Goal: Find contact information

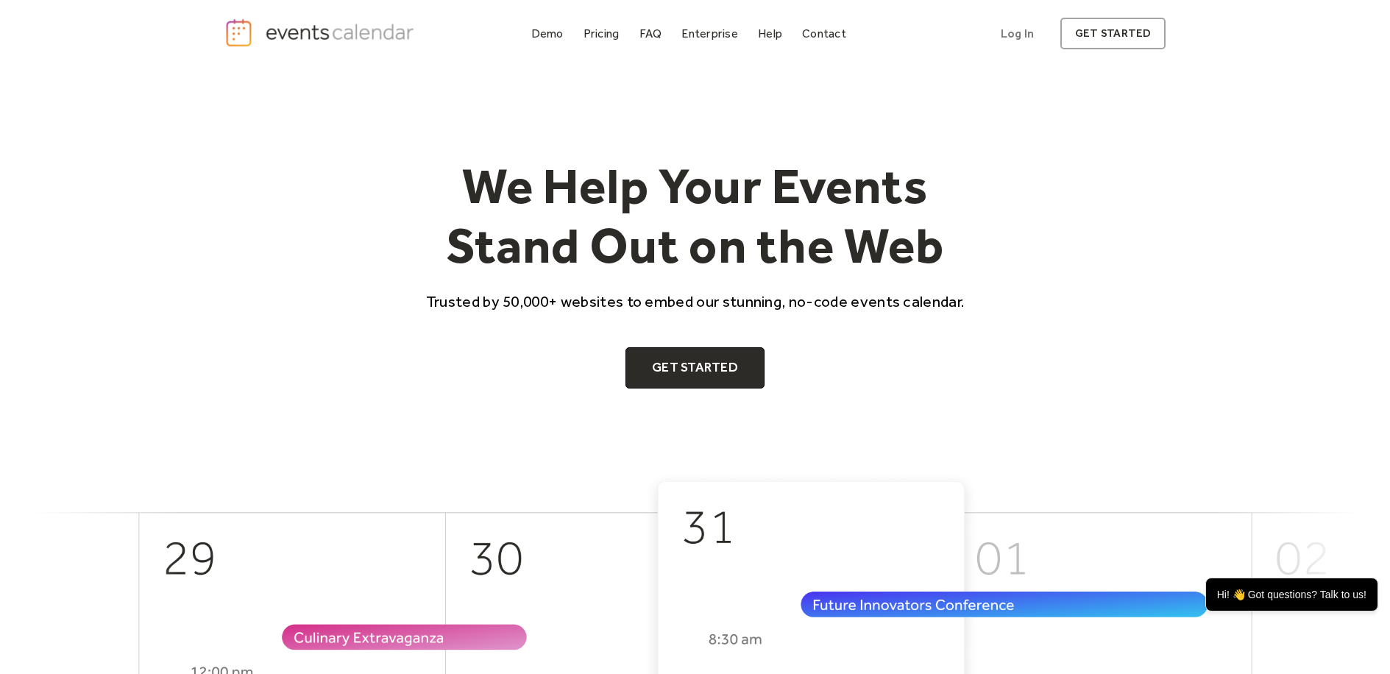
click at [819, 31] on div "Contact" at bounding box center [824, 33] width 44 height 8
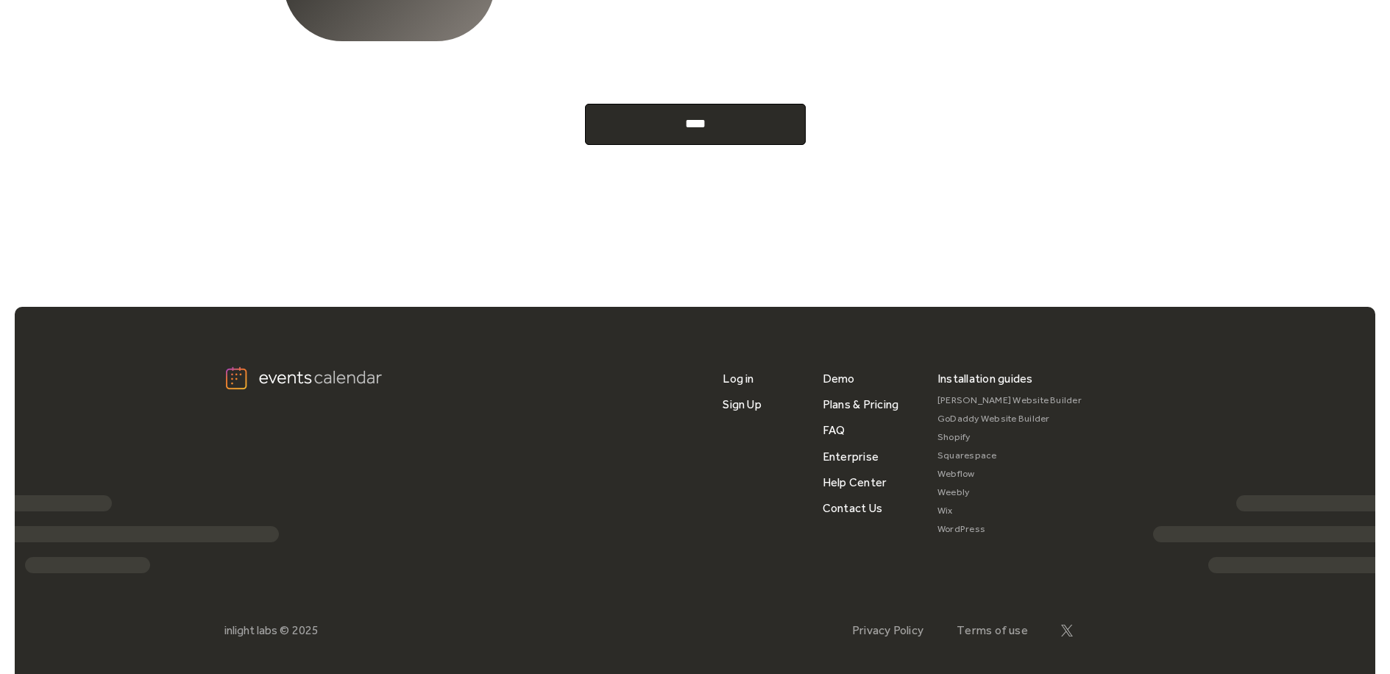
scroll to position [771, 0]
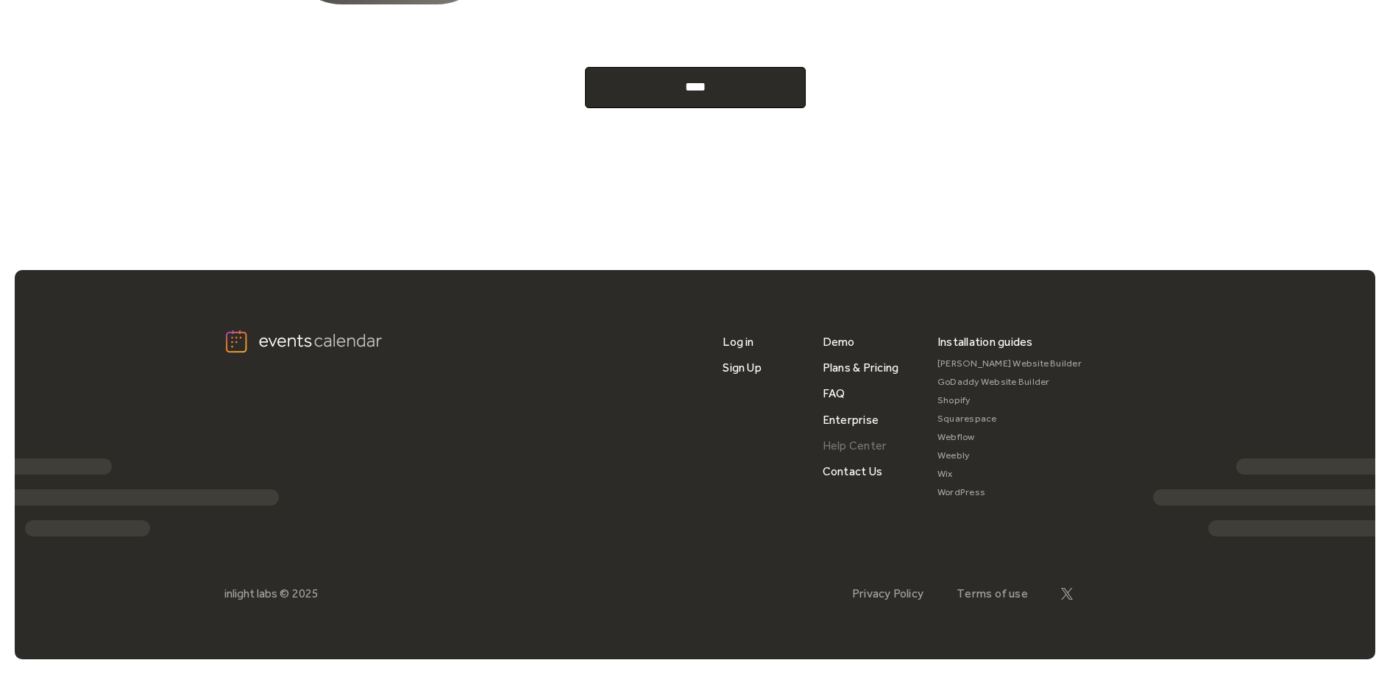
click at [864, 446] on link "Help Center" at bounding box center [855, 446] width 65 height 26
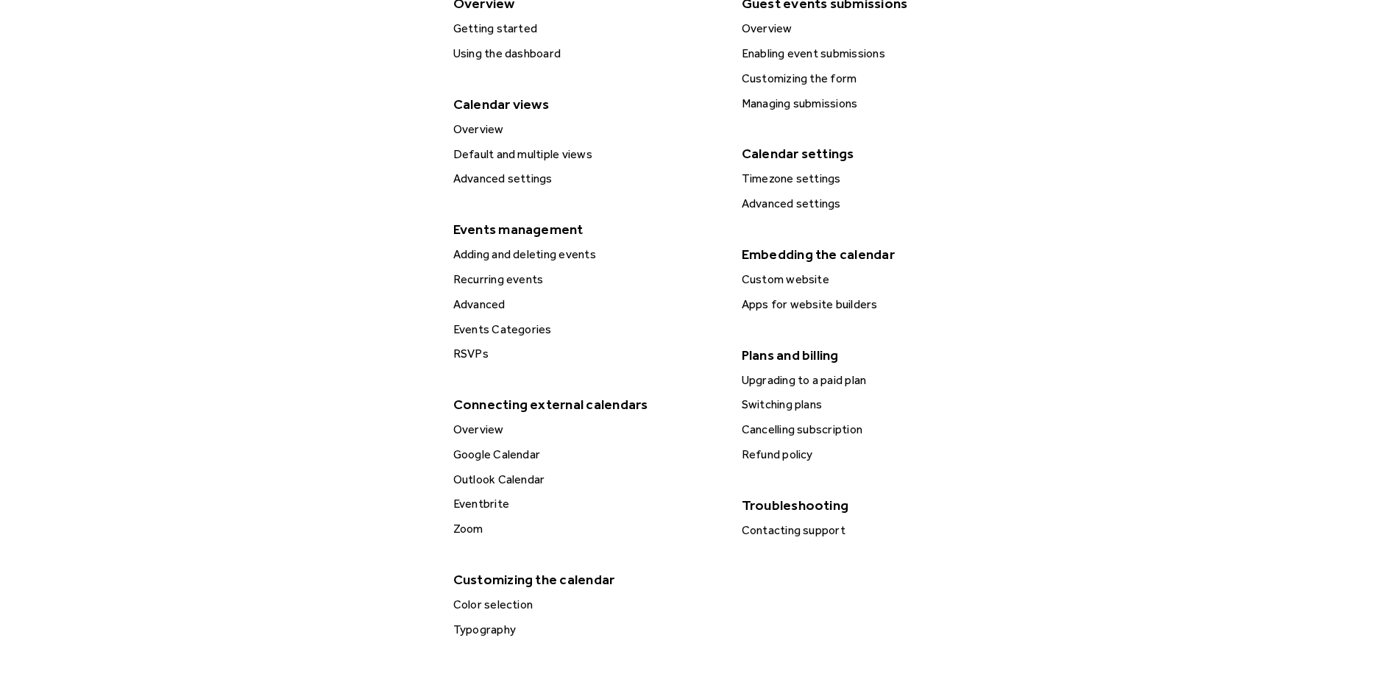
scroll to position [421, 0]
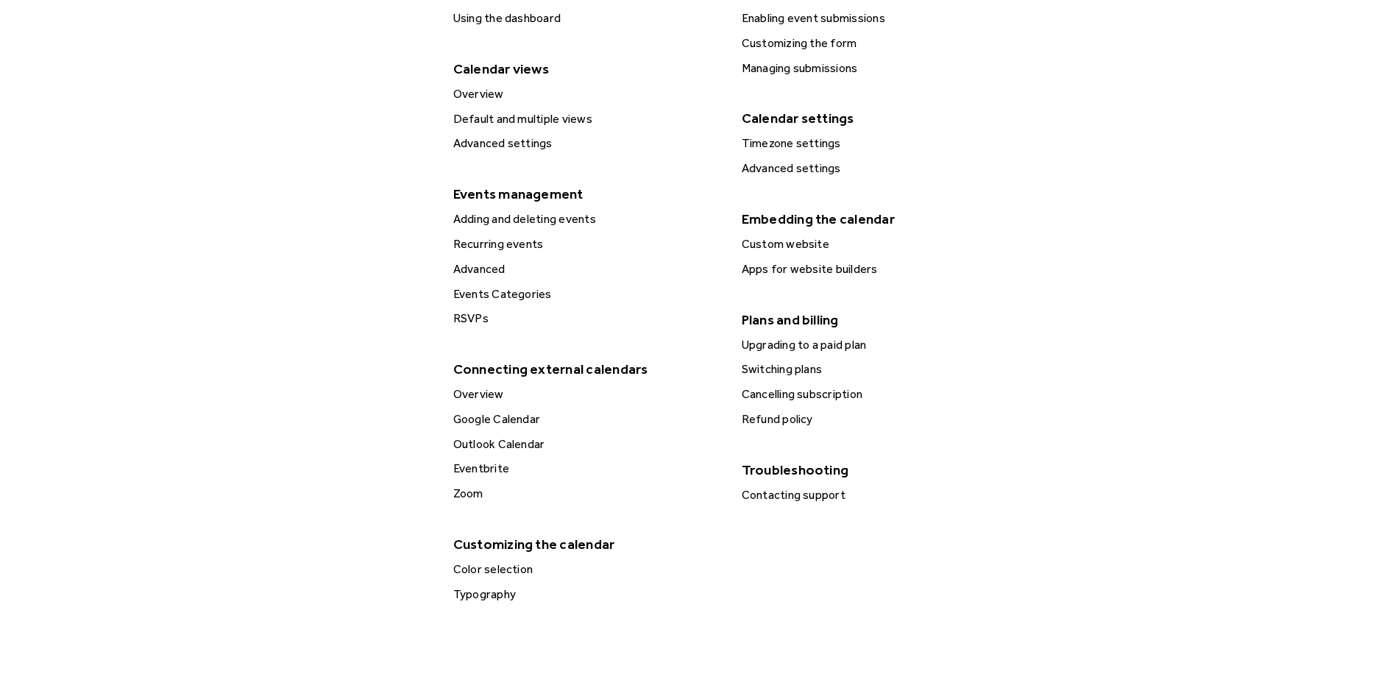
click at [820, 491] on div "Contacting support" at bounding box center [875, 495] width 275 height 19
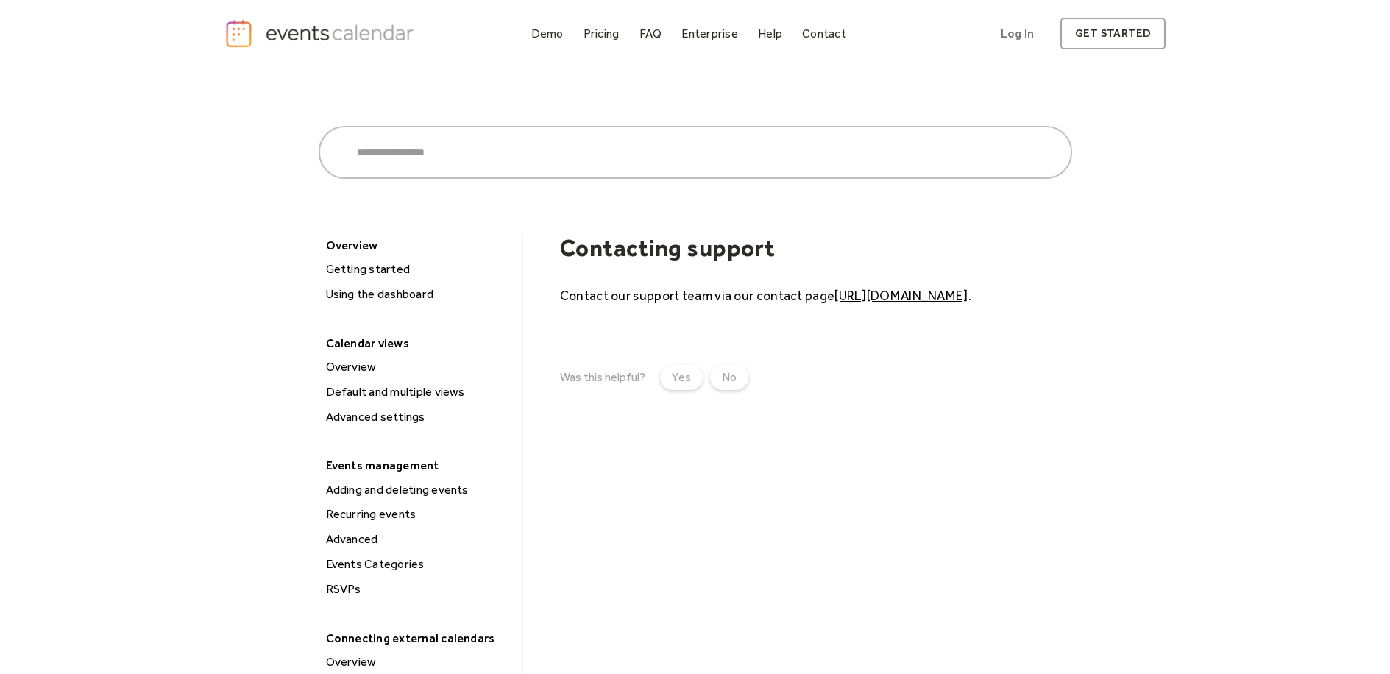
click at [936, 298] on link "https://eventscalendar.co/contact" at bounding box center [901, 295] width 133 height 15
